Goal: Transaction & Acquisition: Purchase product/service

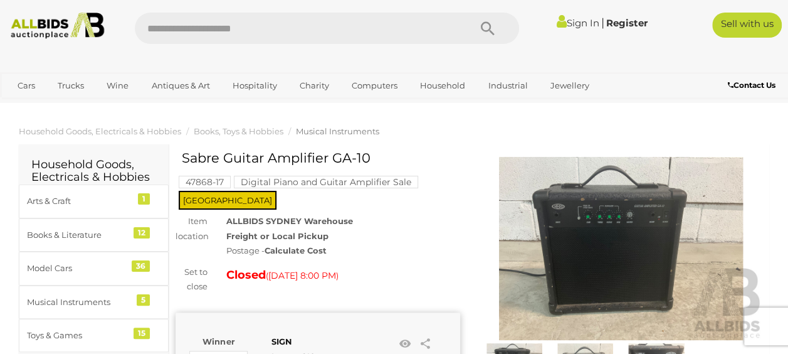
click at [604, 242] on img at bounding box center [621, 248] width 285 height 183
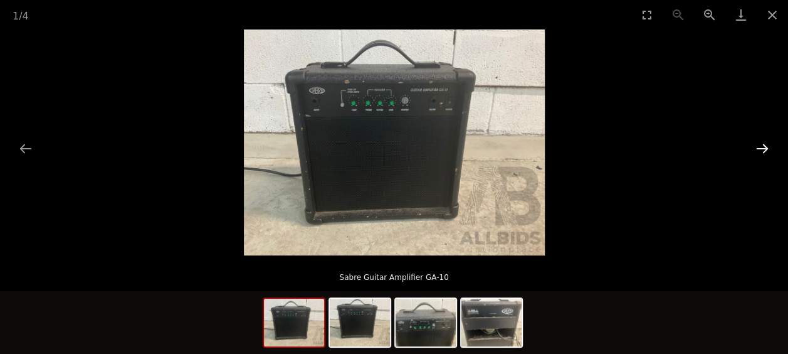
click at [764, 144] on button "Next slide" at bounding box center [762, 148] width 26 height 24
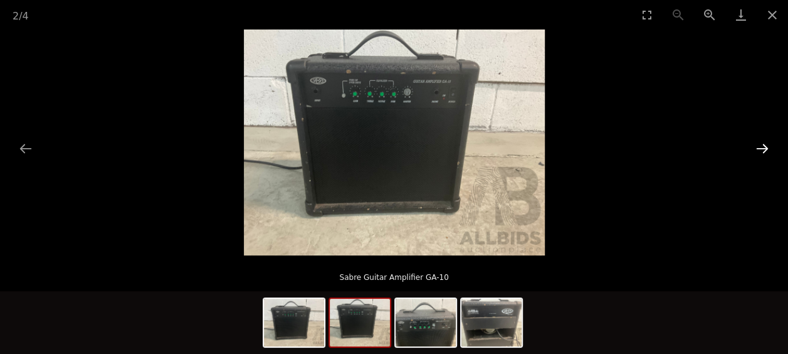
click at [764, 144] on button "Next slide" at bounding box center [762, 148] width 26 height 24
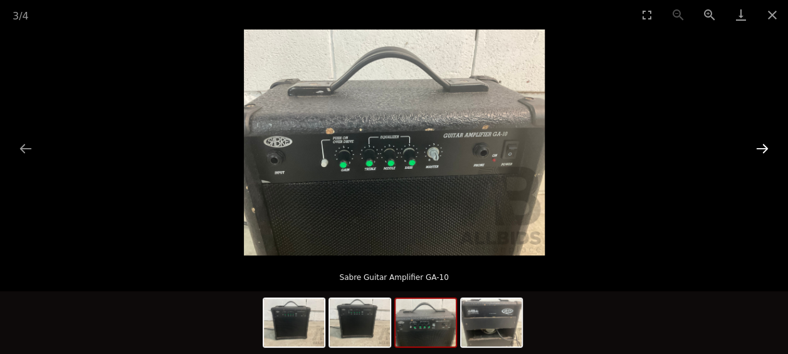
click at [764, 144] on button "Next slide" at bounding box center [762, 148] width 26 height 24
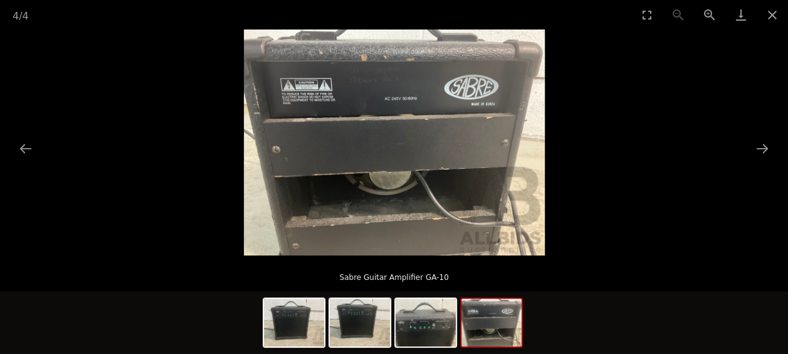
click at [776, 130] on picture at bounding box center [394, 142] width 788 height 226
